Goal: Find specific fact: Find specific fact

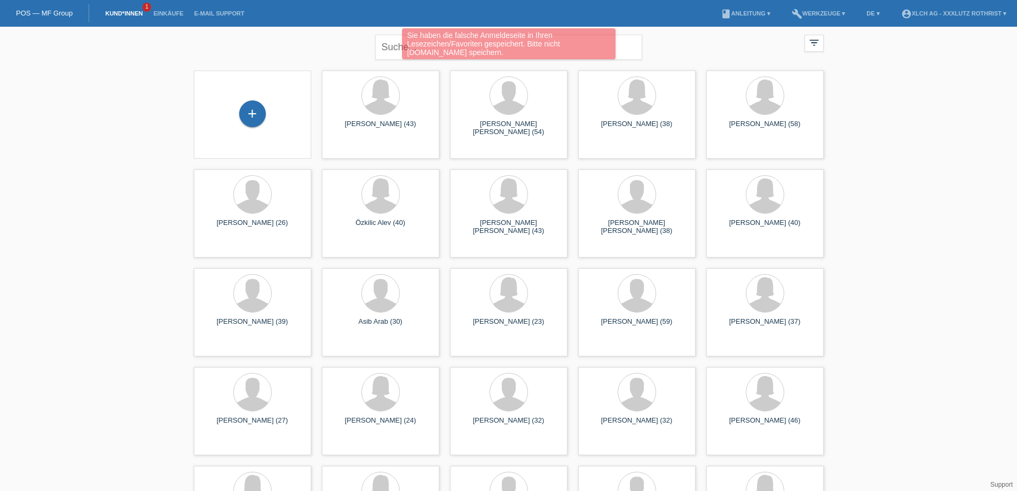
click at [388, 44] on div "Sie haben die falsche Anmeldeseite in Ihren Lesezeichen/Favoriten gespeichert. …" at bounding box center [508, 45] width 610 height 34
click at [390, 45] on div "Sie haben die falsche Anmeldeseite in Ihren Lesezeichen/Favoriten gespeichert. …" at bounding box center [508, 45] width 610 height 34
click at [402, 51] on div "Sie haben die falsche Anmeldeseite in Ihren Lesezeichen/Favoriten gespeichert. …" at bounding box center [509, 43] width 214 height 31
drag, startPoint x: 397, startPoint y: 48, endPoint x: 584, endPoint y: 196, distance: 238.7
click at [396, 49] on div "Sie haben die falsche Anmeldeseite in Ihren Lesezeichen/Favoriten gespeichert. …" at bounding box center [508, 45] width 610 height 34
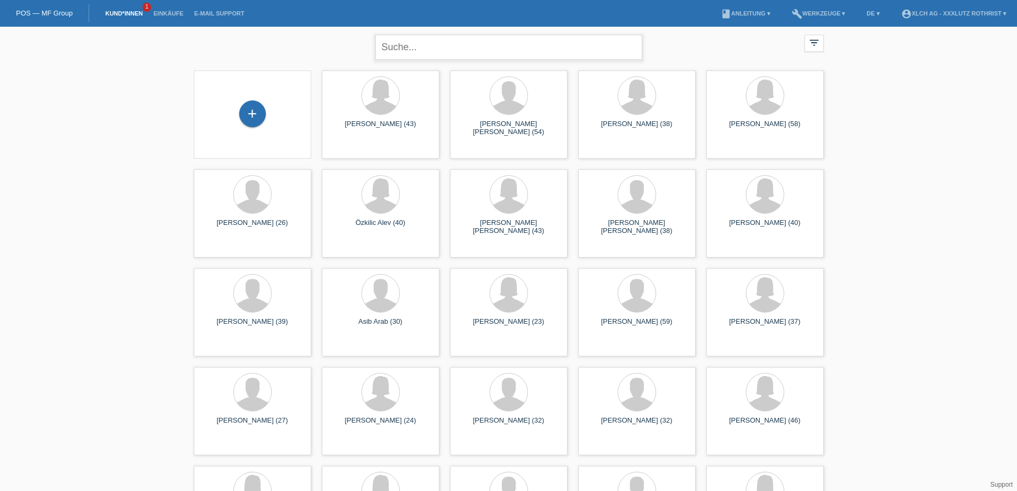
click at [431, 52] on input "text" at bounding box center [508, 47] width 267 height 25
type input "TURAN NIDA"
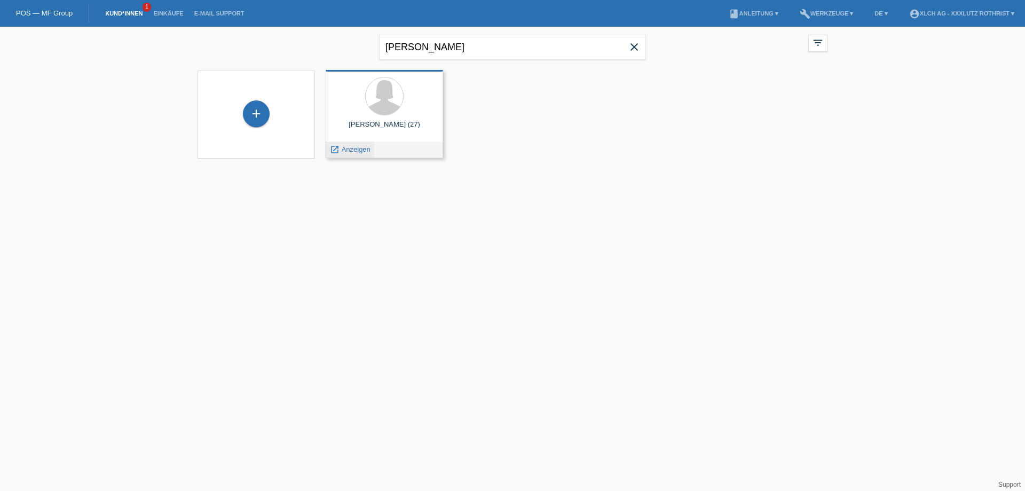
click at [346, 148] on span "Anzeigen" at bounding box center [356, 149] width 29 height 8
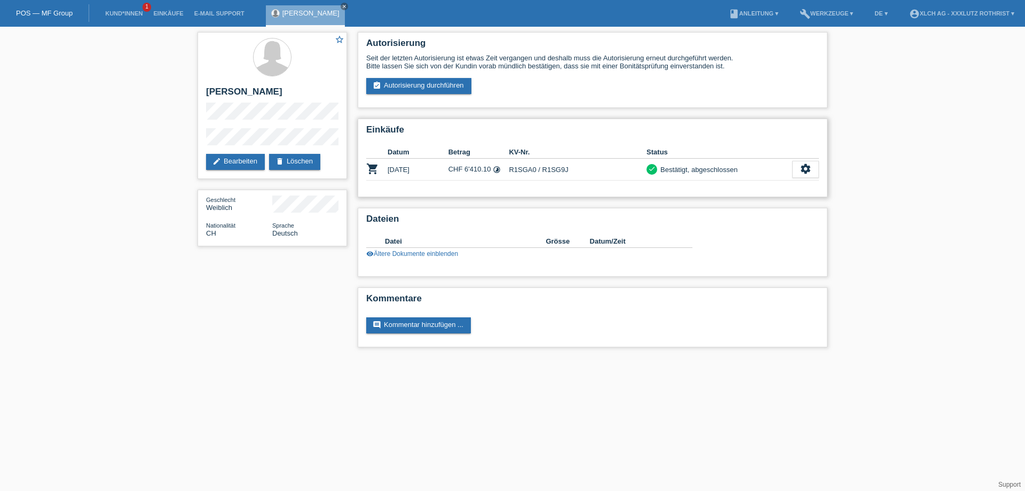
click at [517, 172] on td "R1SGA0 / R1SG9J" at bounding box center [578, 170] width 138 height 22
click at [525, 170] on td "R1SGA0 / R1SG9J" at bounding box center [578, 170] width 138 height 22
click at [526, 169] on td "R1SGA0 / R1SG9J" at bounding box center [578, 170] width 138 height 22
copy td "R1SGA0"
